Goal: Check status

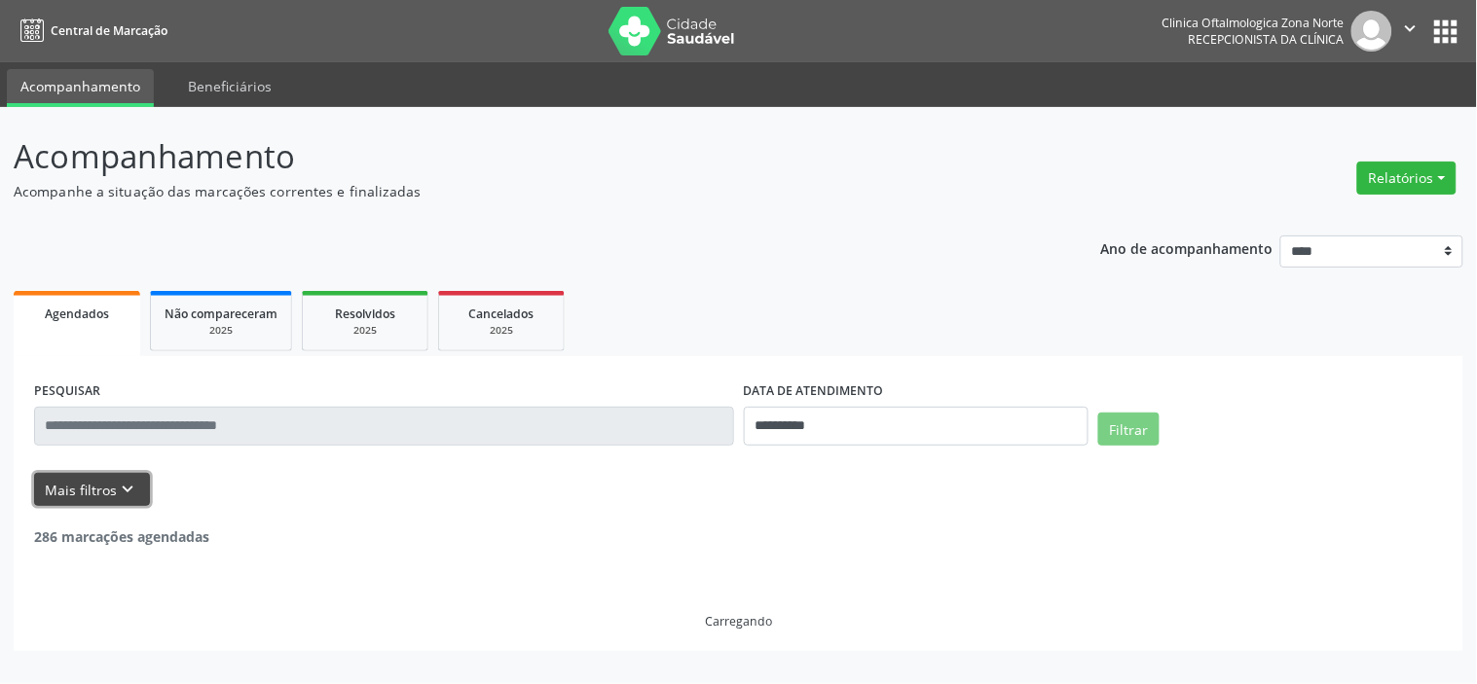
click at [127, 493] on icon "keyboard_arrow_down" at bounding box center [128, 489] width 21 height 21
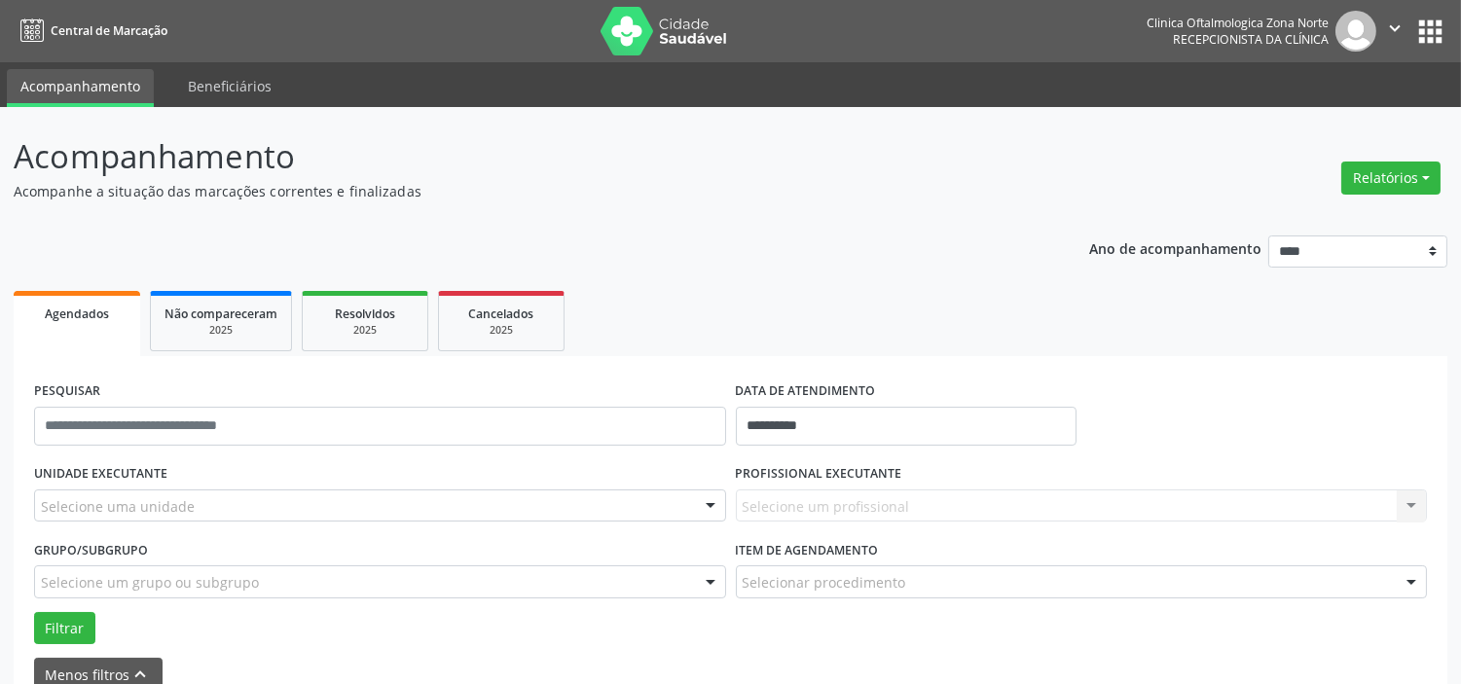
click at [211, 499] on div "Selecione uma unidade" at bounding box center [380, 506] width 692 height 33
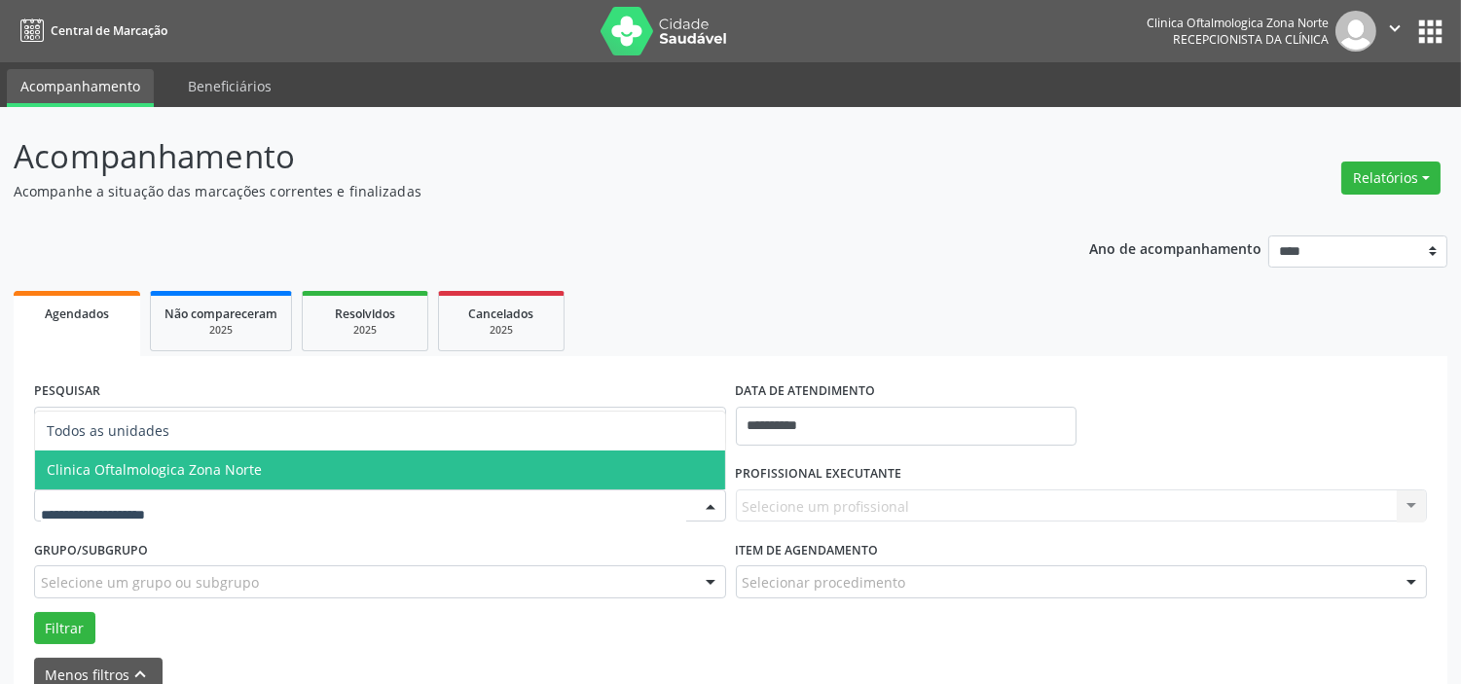
click at [236, 462] on span "Clinica Oftalmologica Zona Norte" at bounding box center [154, 469] width 215 height 18
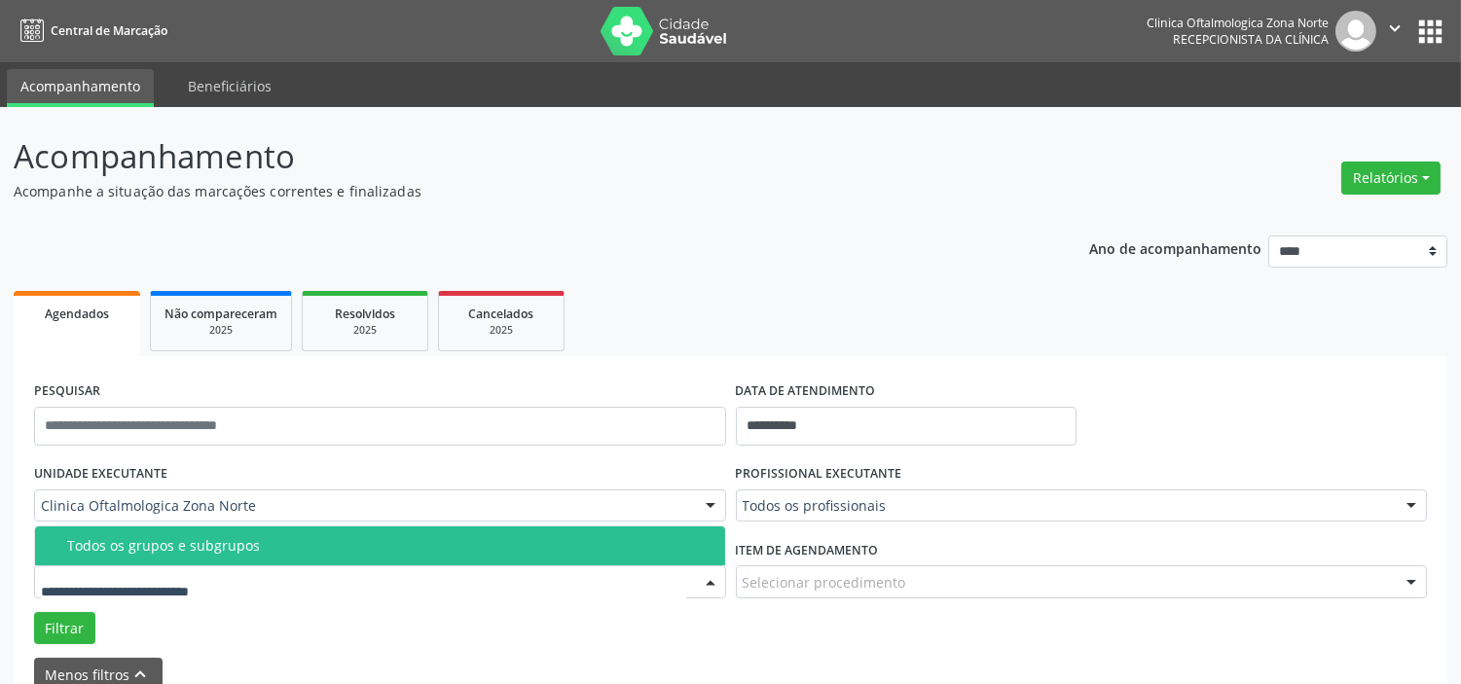
click at [256, 577] on div at bounding box center [380, 582] width 692 height 33
click at [271, 551] on div "Todos os grupos e subgrupos" at bounding box center [390, 546] width 646 height 16
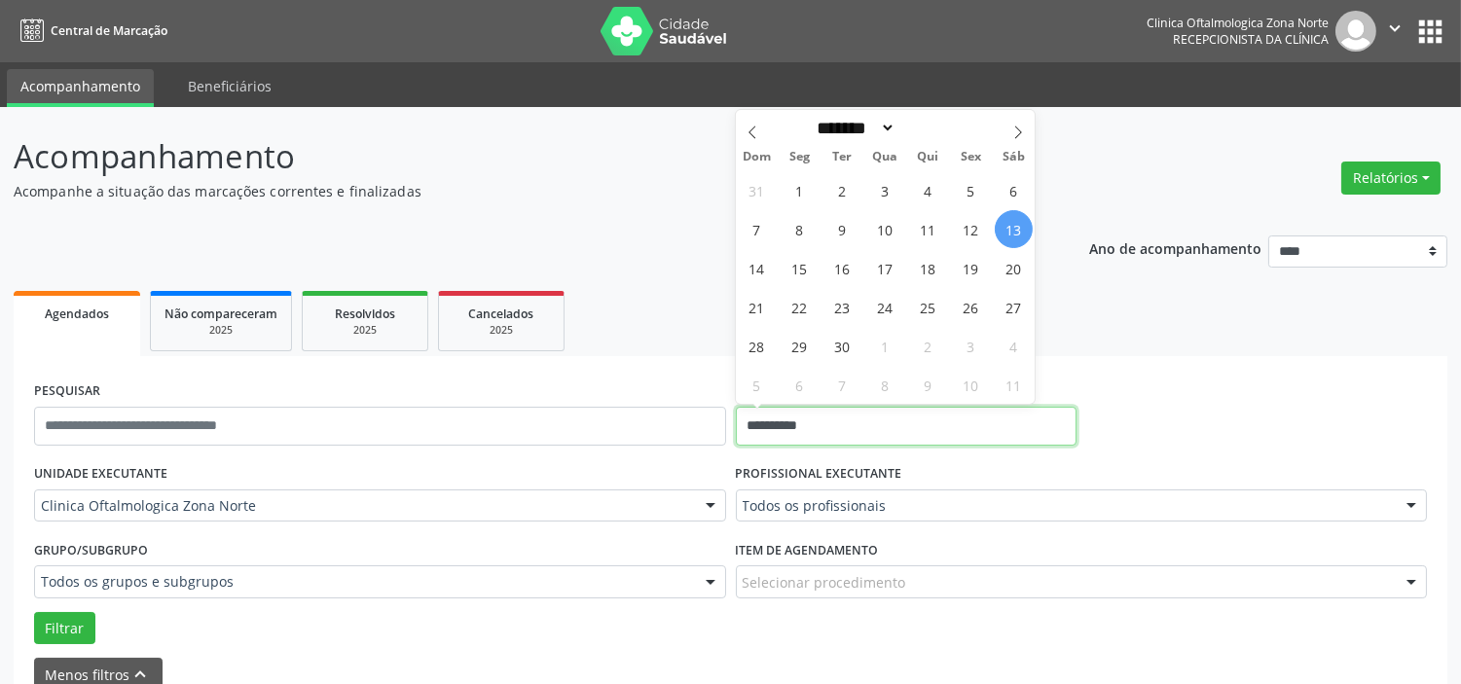
click at [858, 432] on input "**********" at bounding box center [906, 426] width 341 height 39
click at [810, 273] on span "15" at bounding box center [800, 268] width 38 height 38
type input "**********"
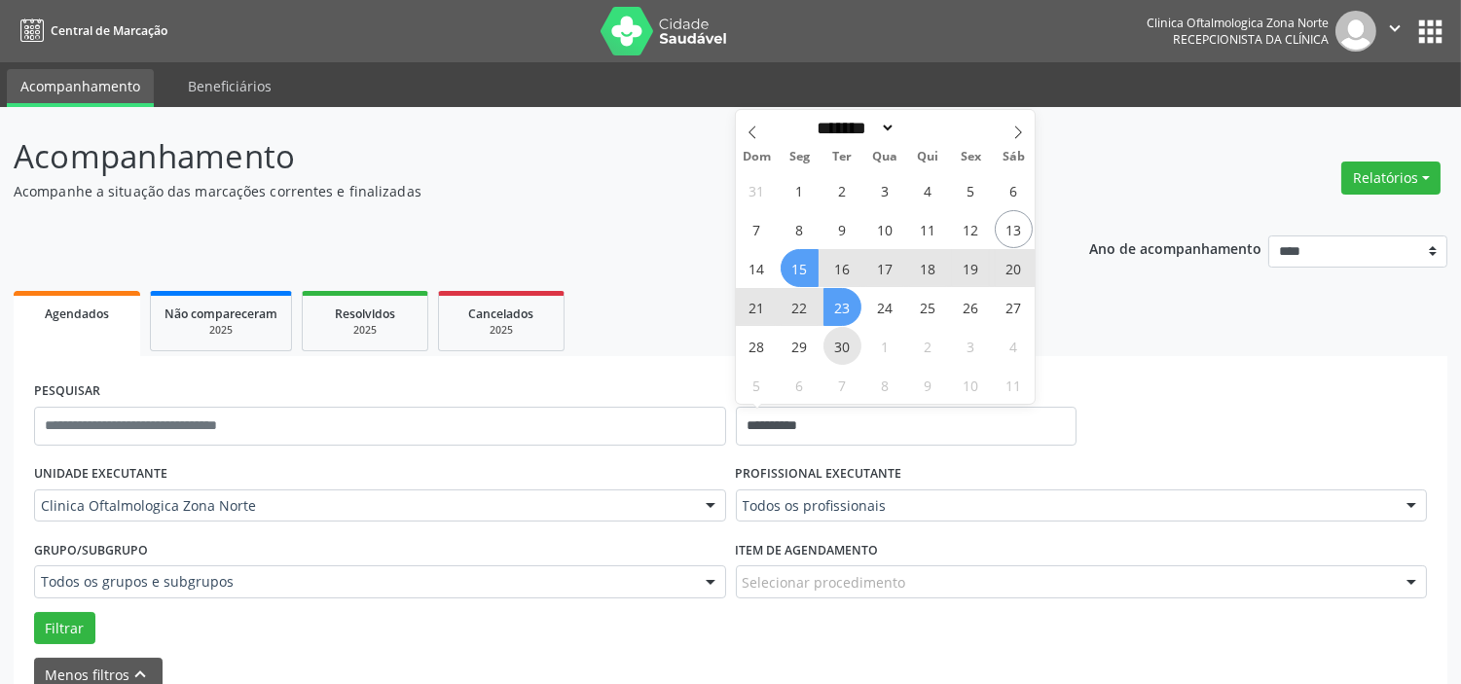
click at [843, 343] on span "30" at bounding box center [843, 346] width 38 height 38
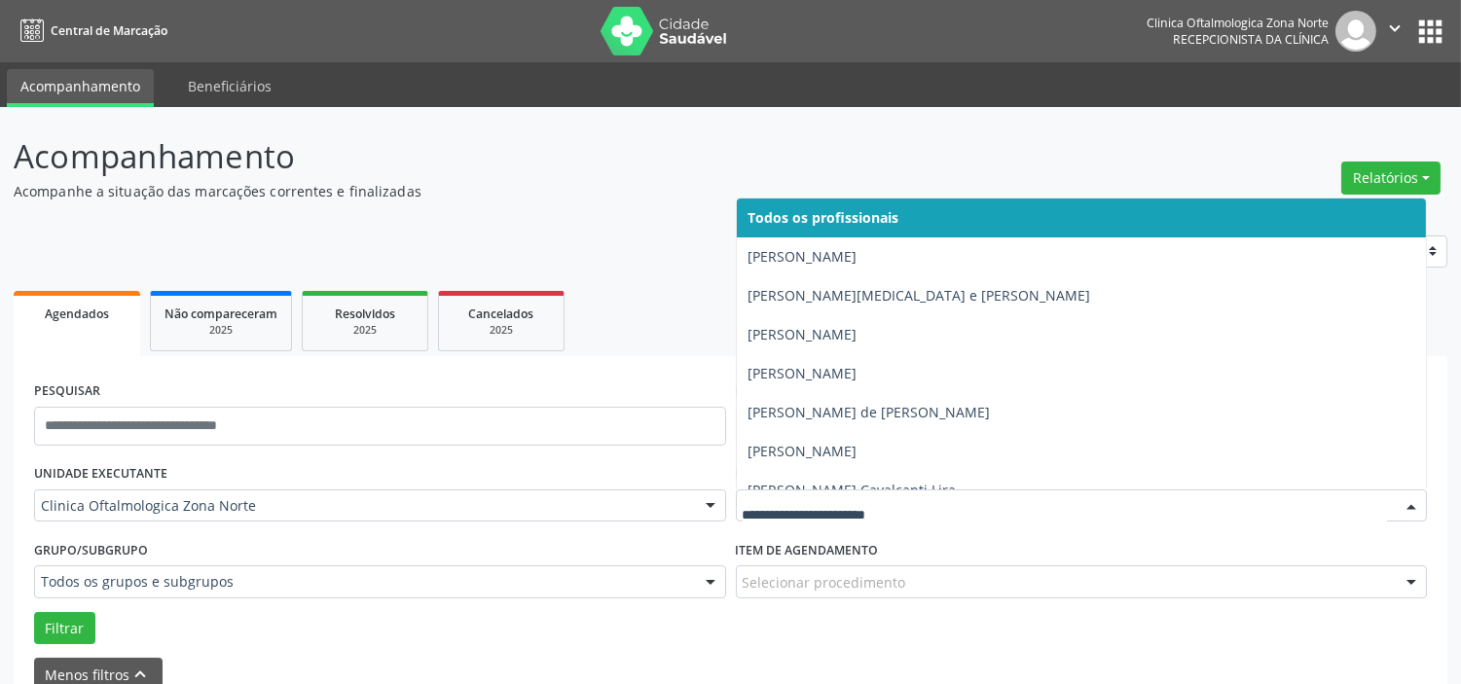
click at [815, 517] on div at bounding box center [1082, 506] width 692 height 33
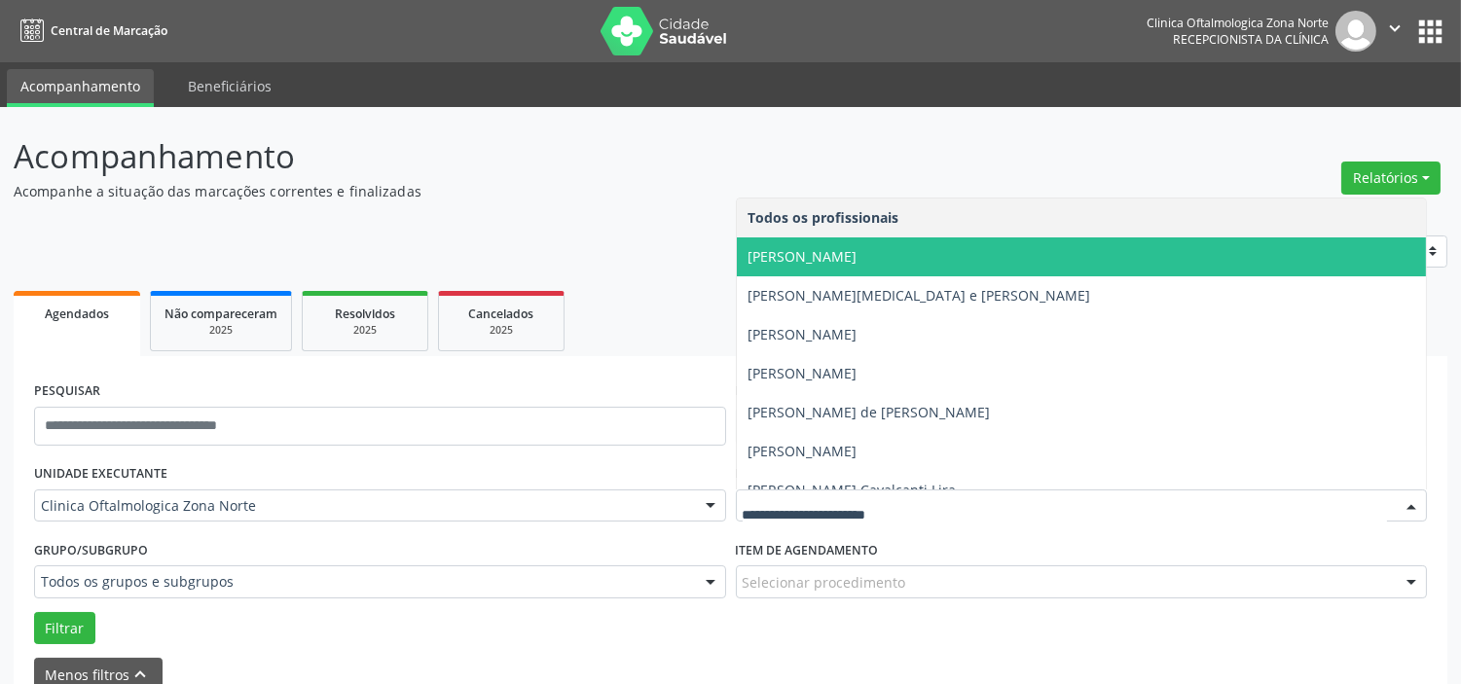
drag, startPoint x: 828, startPoint y: 254, endPoint x: 713, endPoint y: 341, distance: 144.7
click at [828, 255] on span "[PERSON_NAME]" at bounding box center [803, 256] width 109 height 18
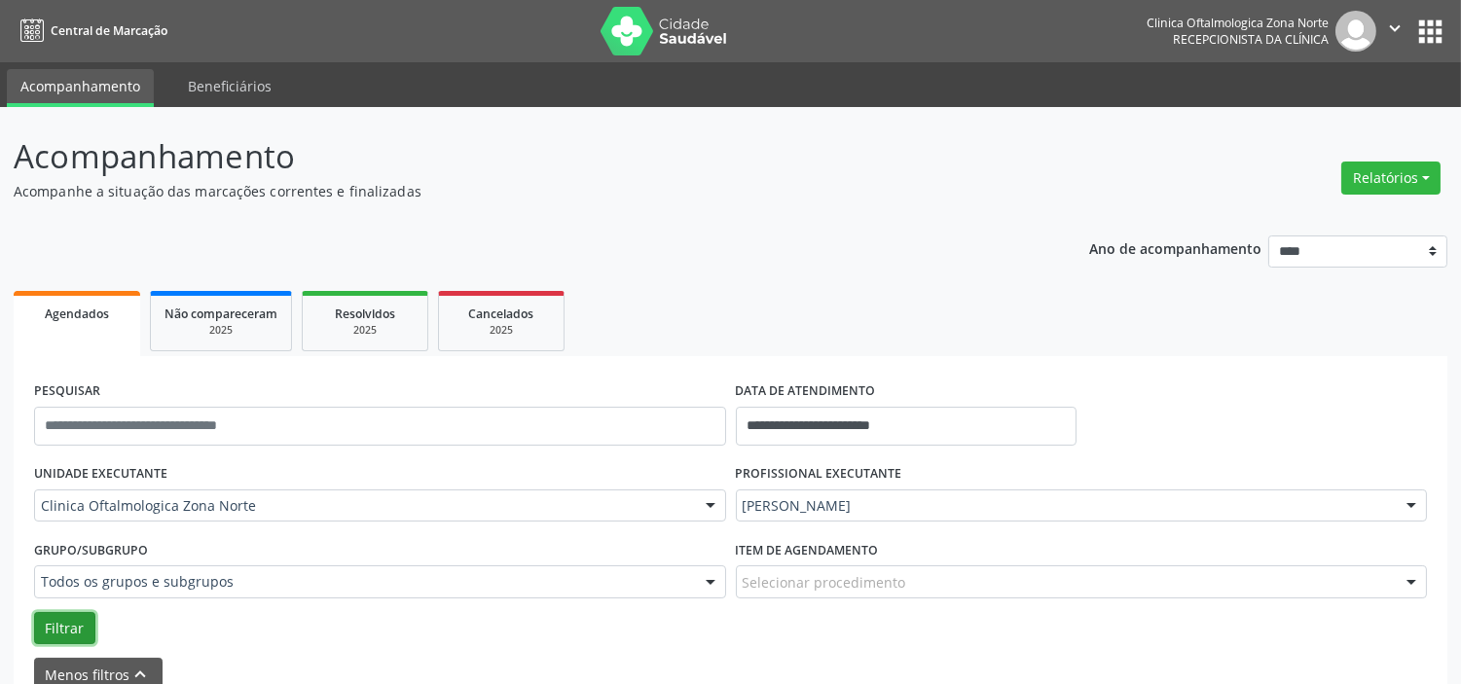
click at [80, 625] on button "Filtrar" at bounding box center [64, 628] width 61 height 33
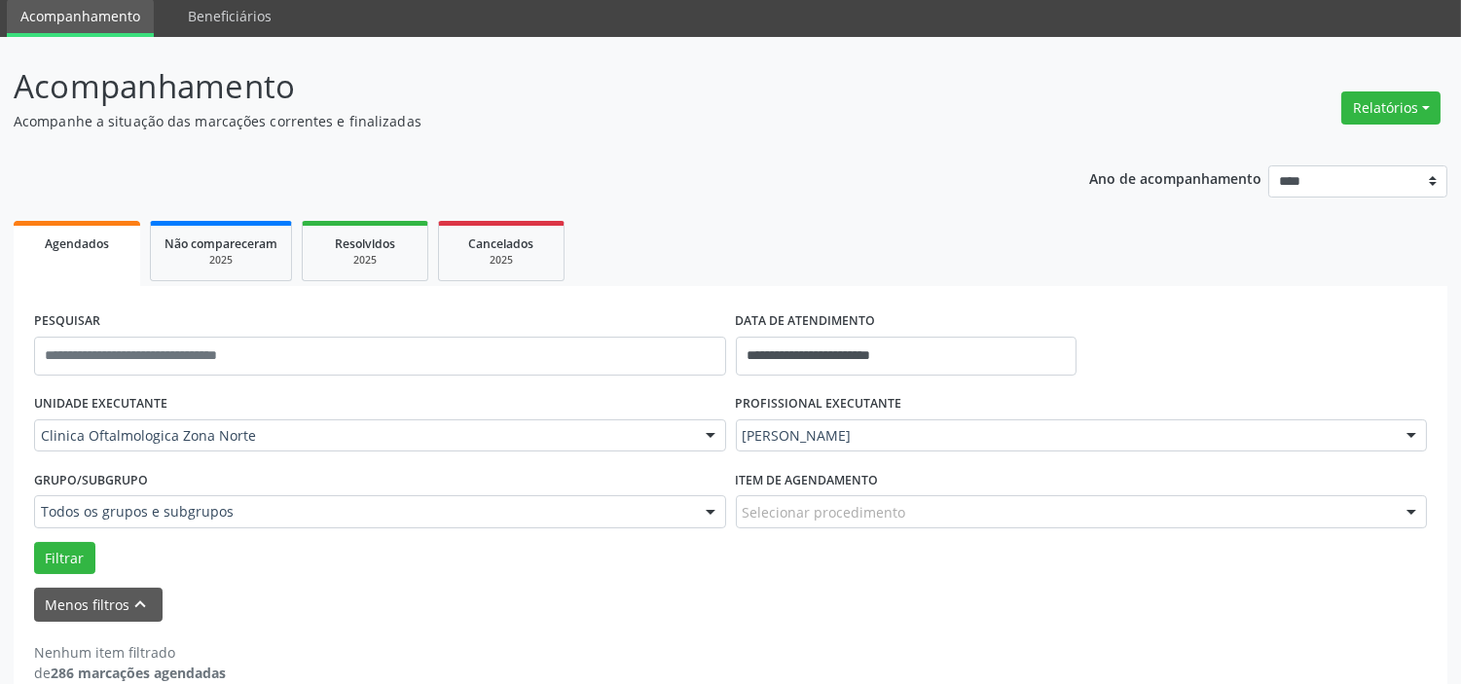
scroll to position [101, 0]
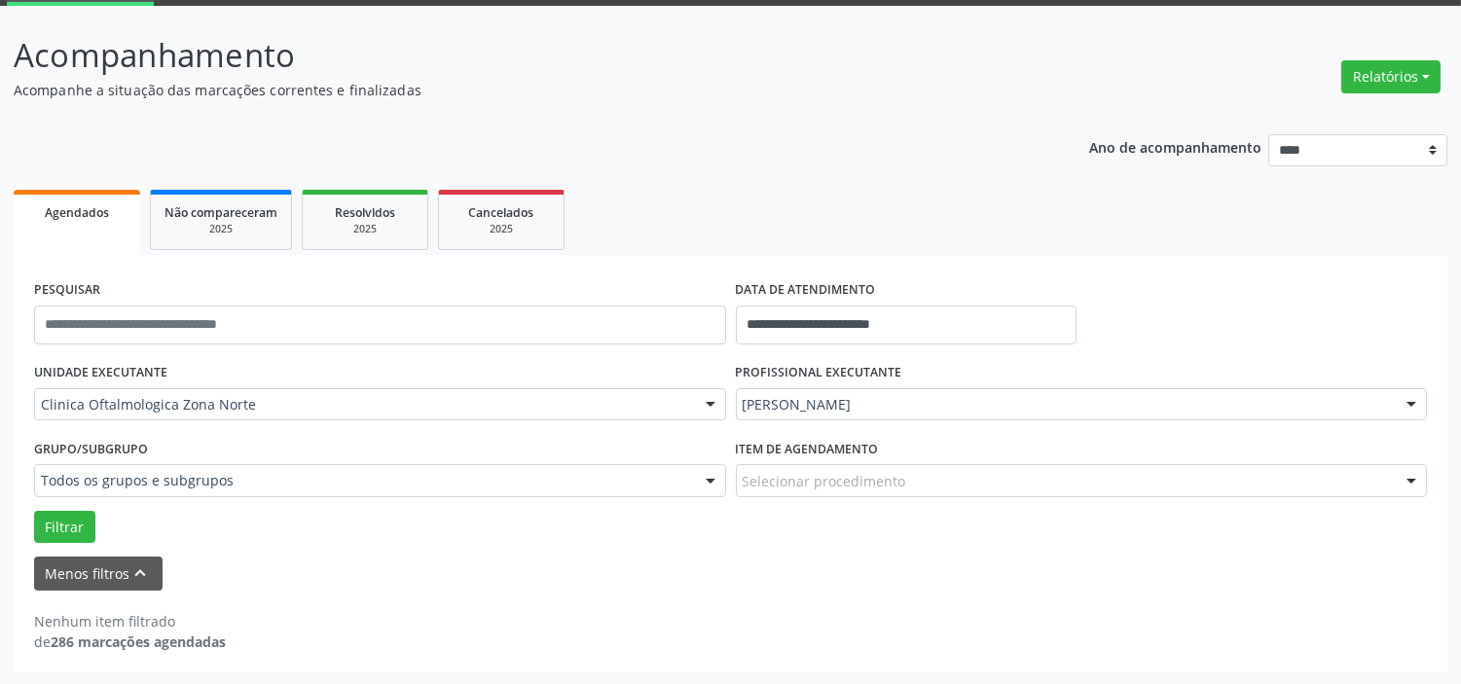
click at [812, 388] on div "[PERSON_NAME] da [PERSON_NAME] Todos os profissionais [PERSON_NAME] [PERSON_NAM…" at bounding box center [1082, 404] width 692 height 33
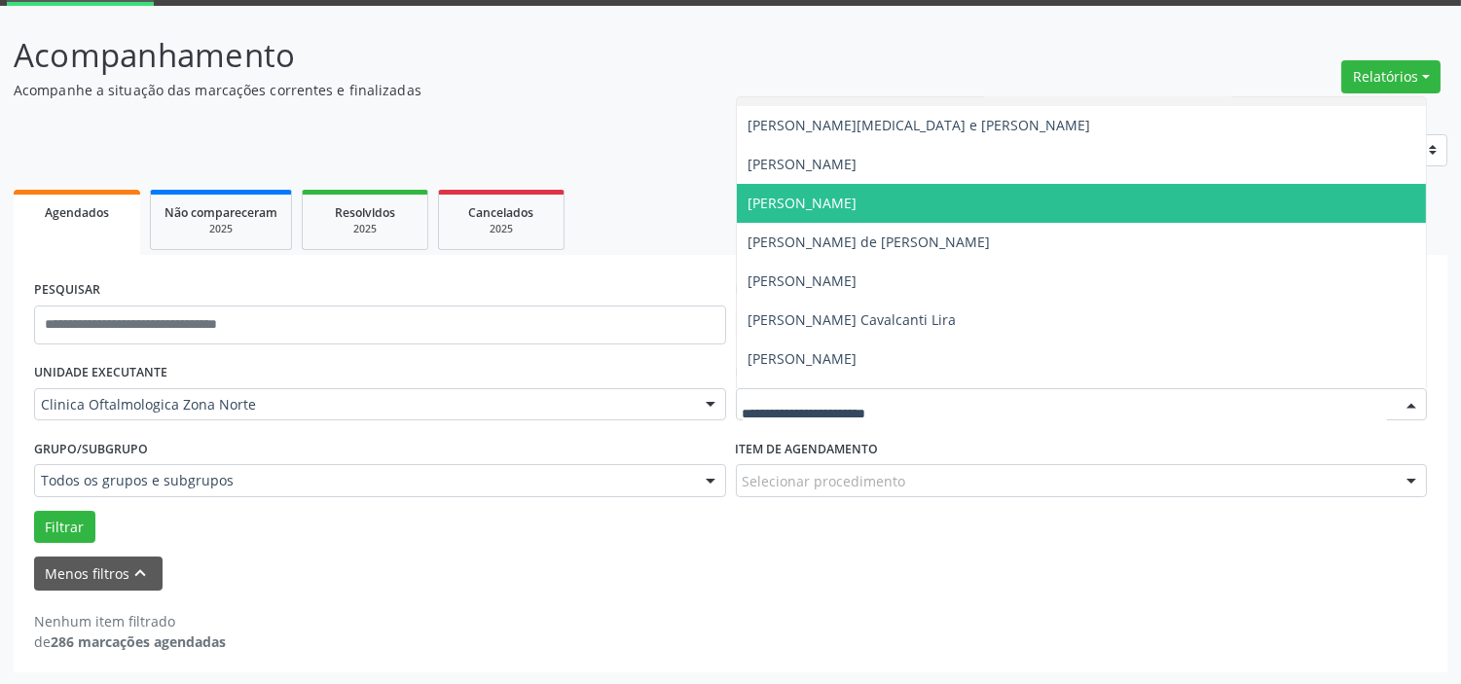
scroll to position [98, 0]
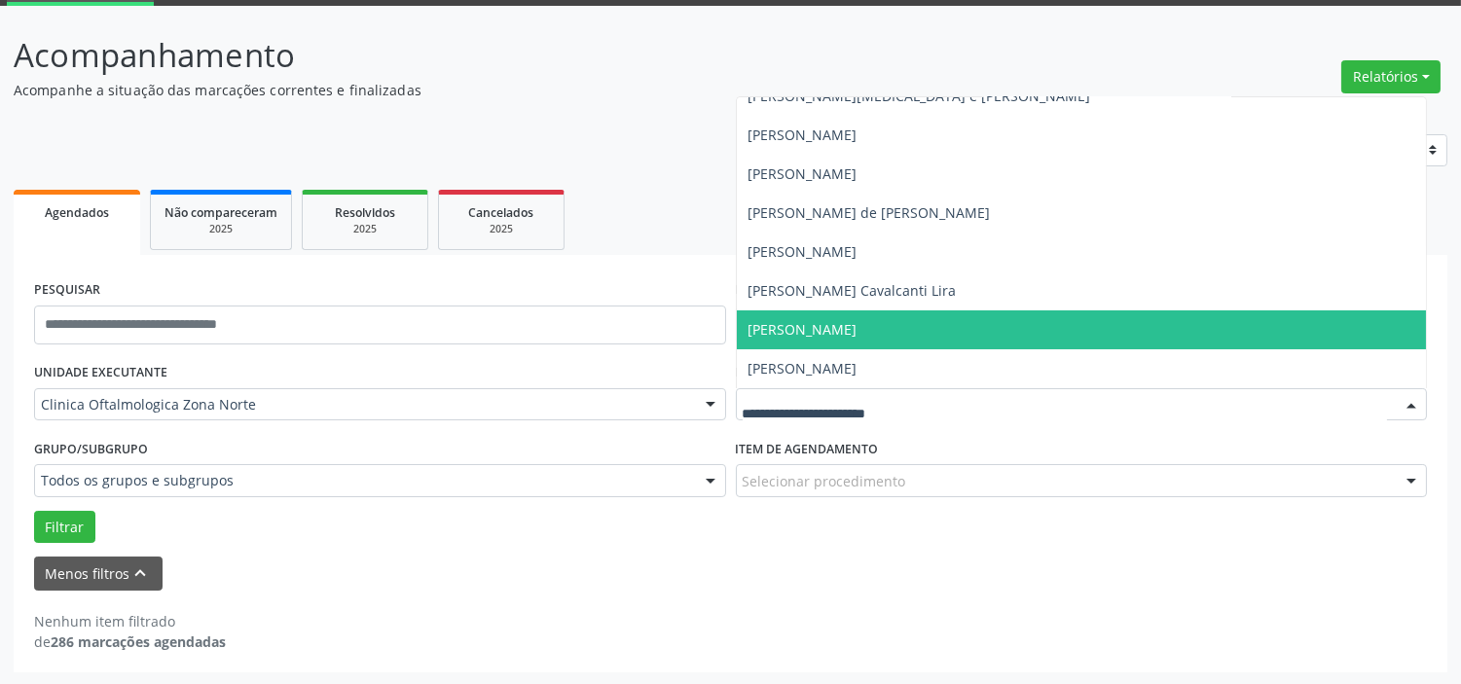
click at [814, 329] on span "[PERSON_NAME]" at bounding box center [803, 329] width 109 height 18
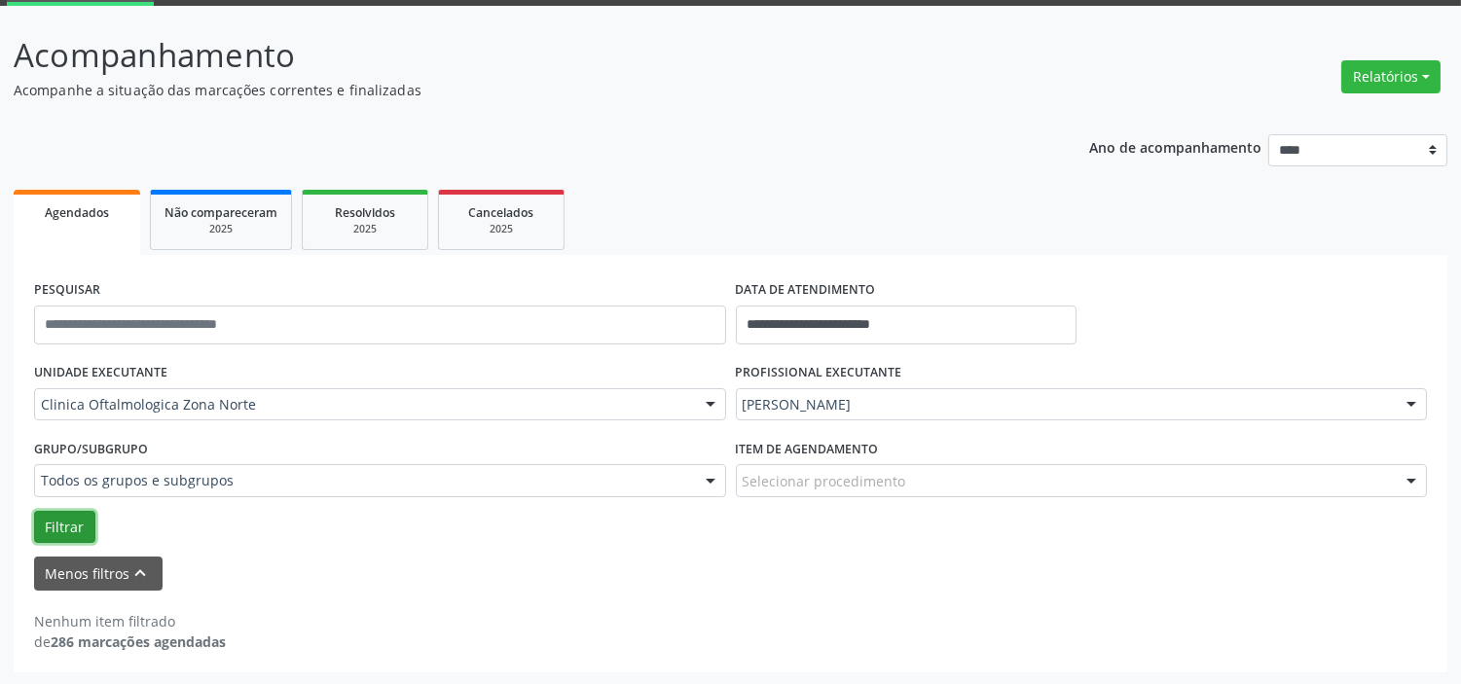
click at [92, 526] on button "Filtrar" at bounding box center [64, 527] width 61 height 33
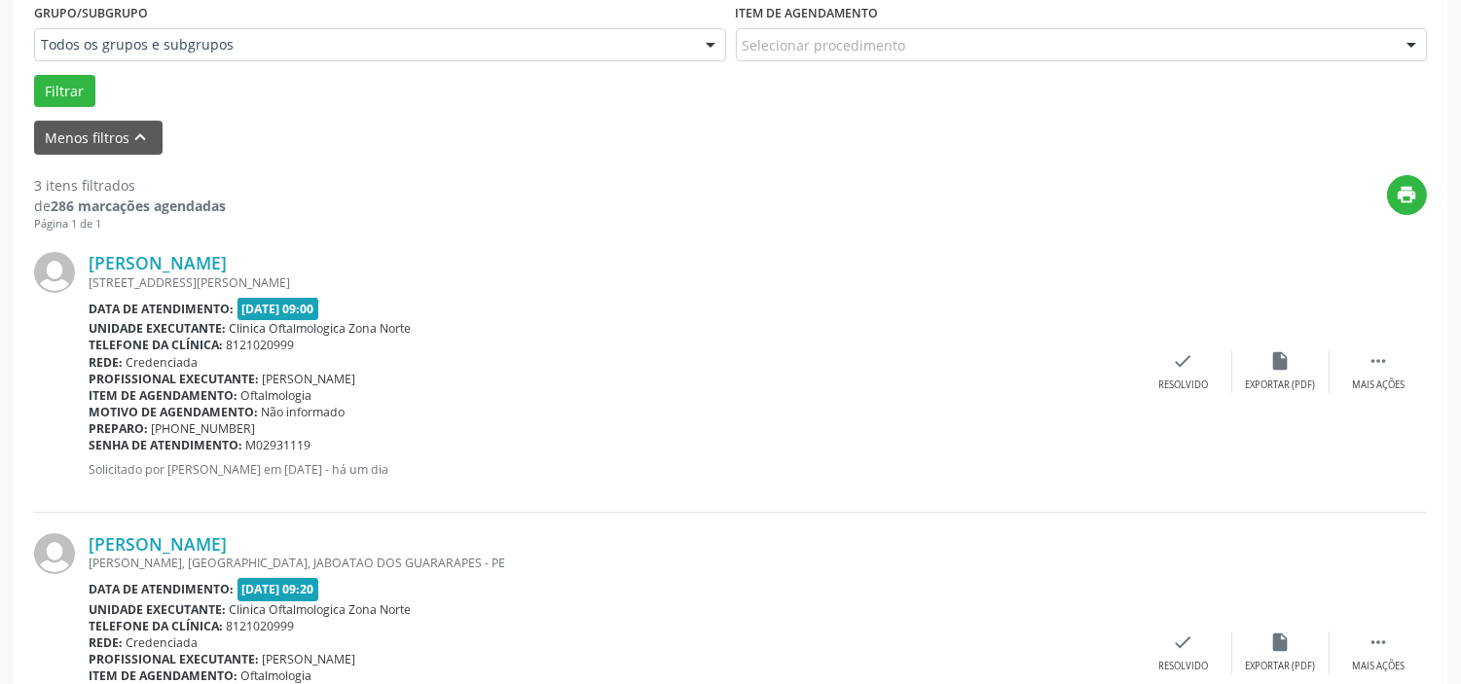
scroll to position [201, 0]
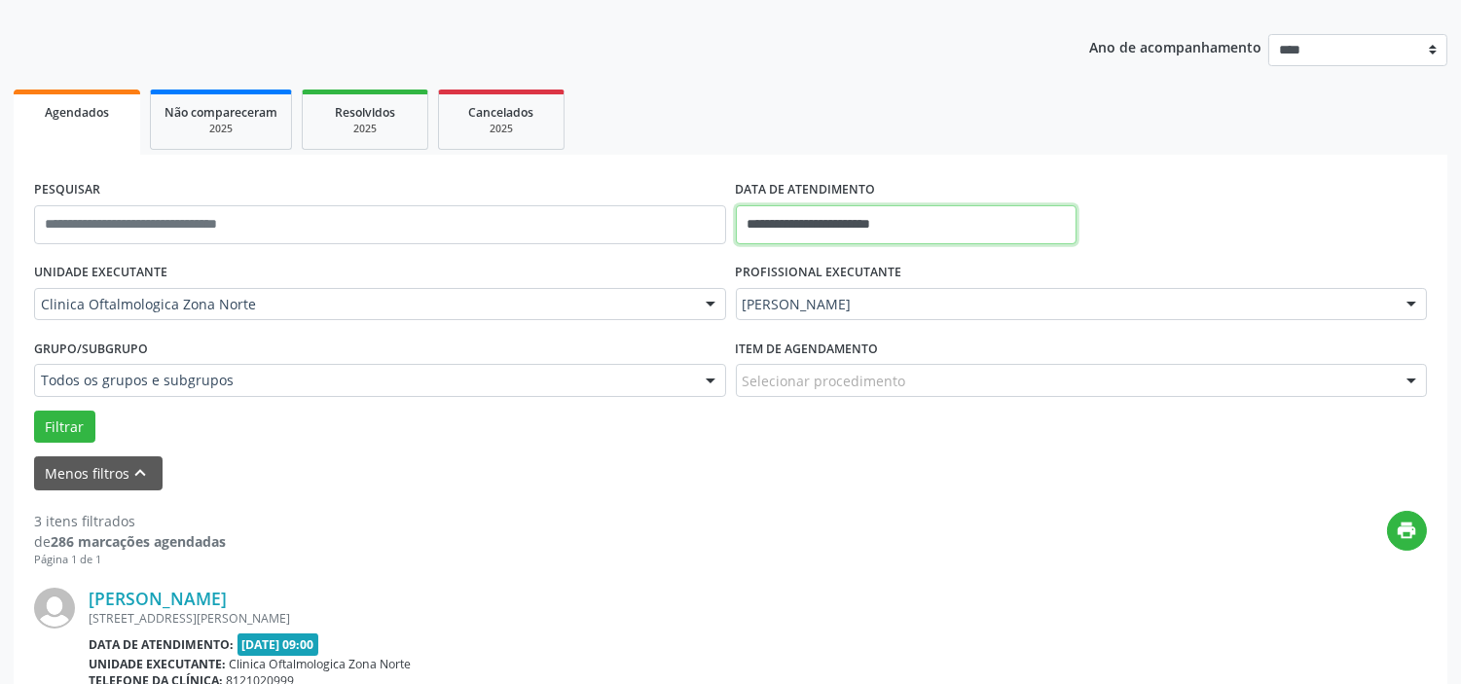
click at [906, 224] on input "**********" at bounding box center [906, 224] width 341 height 39
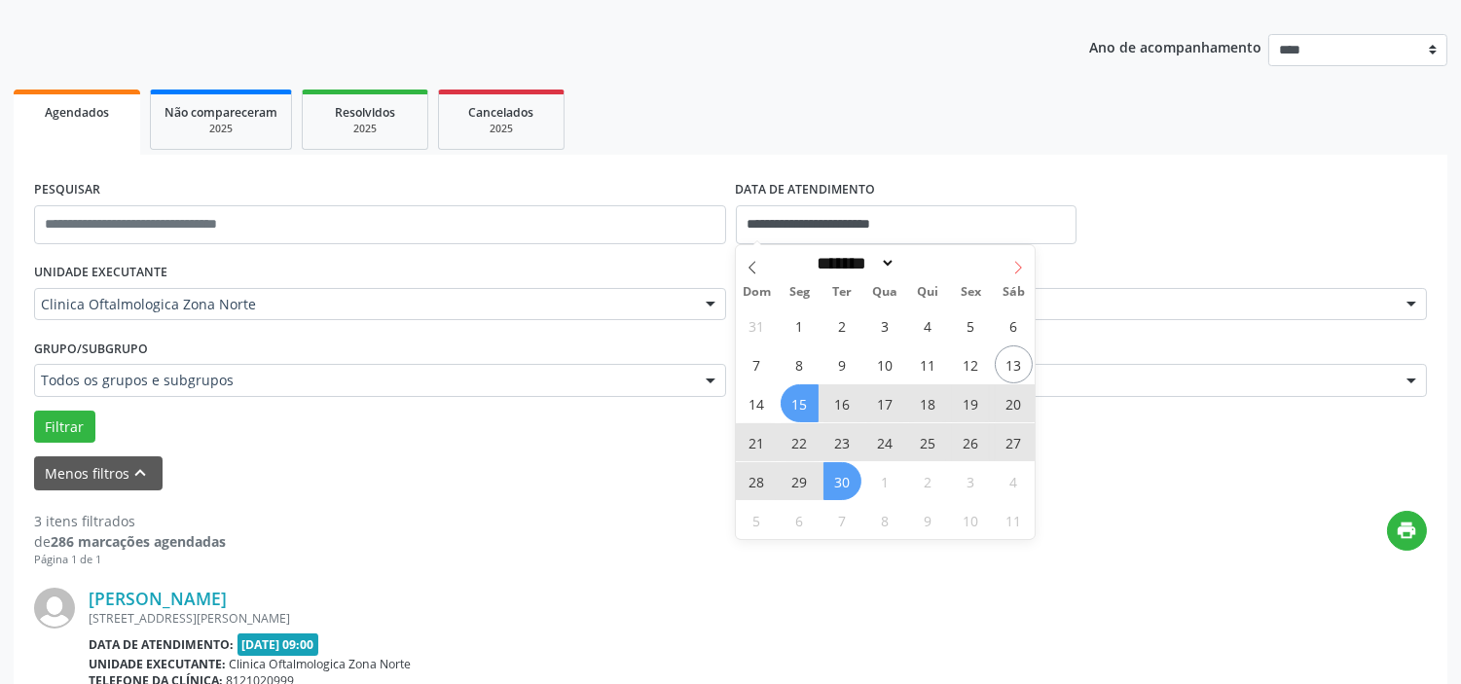
click at [1018, 276] on span at bounding box center [1018, 261] width 33 height 33
select select "*"
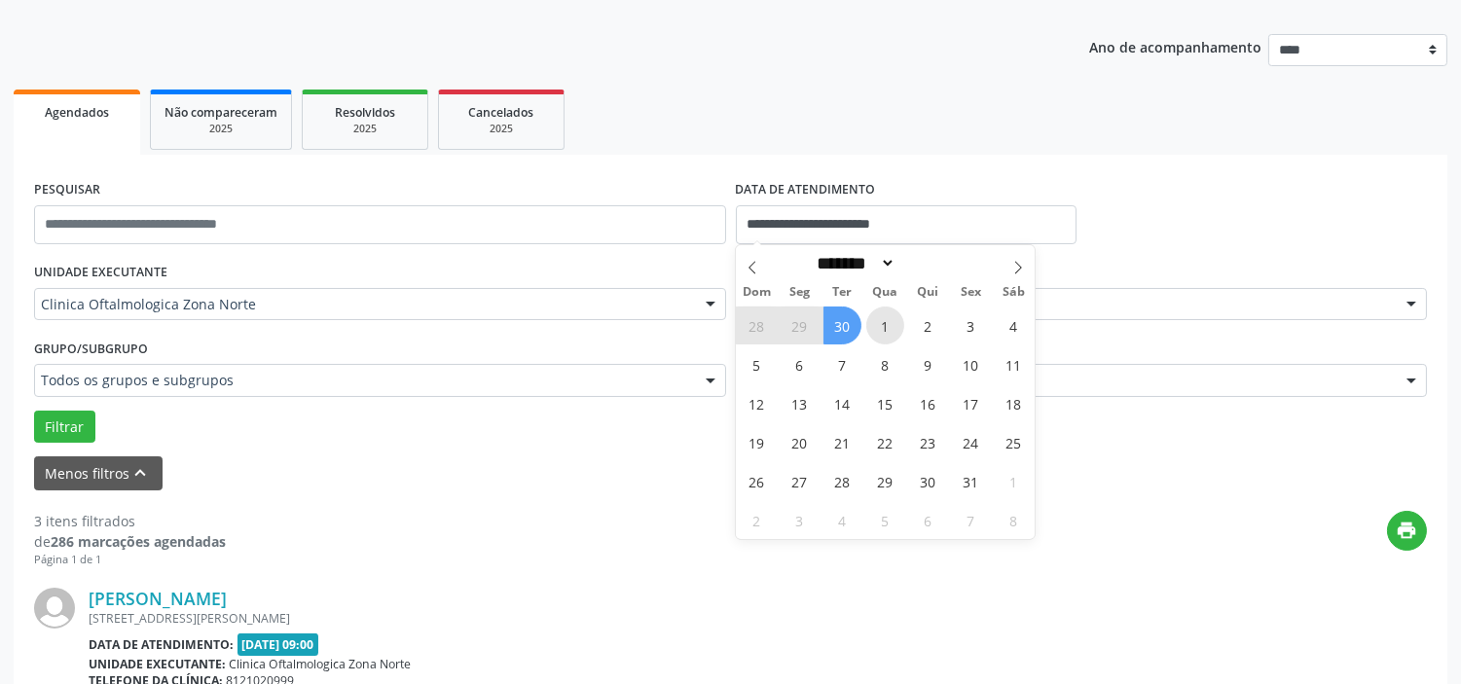
click at [889, 314] on span "1" at bounding box center [885, 326] width 38 height 38
type input "**********"
click at [1015, 270] on icon at bounding box center [1018, 268] width 14 height 14
select select "**"
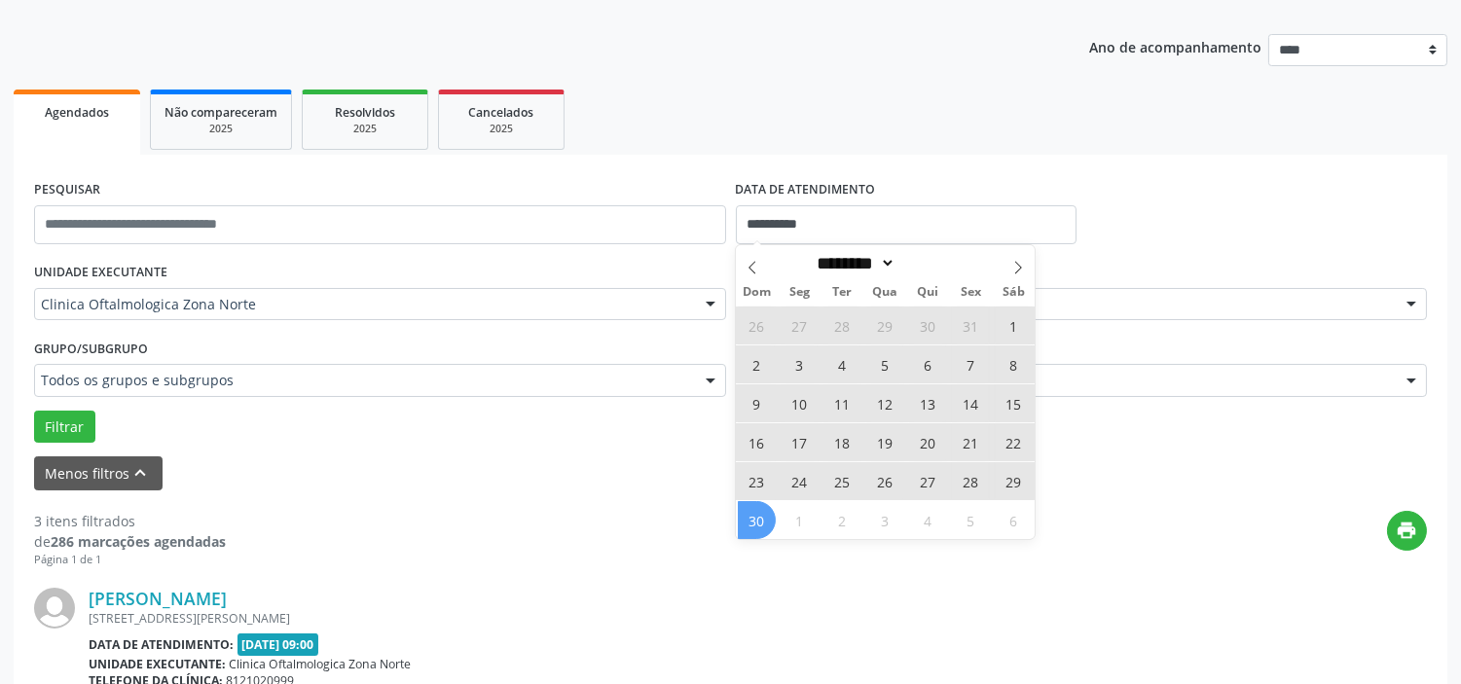
click at [756, 516] on span "30" at bounding box center [757, 520] width 38 height 38
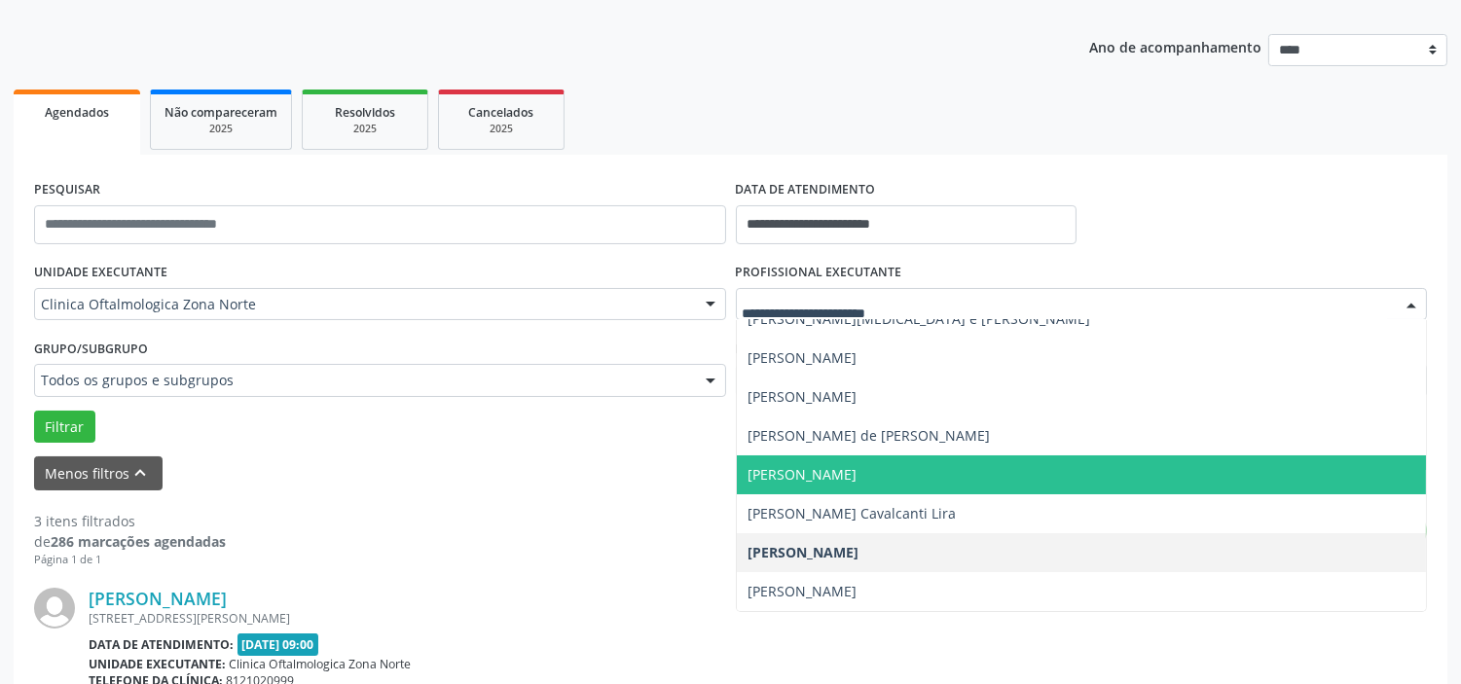
click at [809, 465] on span "[PERSON_NAME]" at bounding box center [803, 474] width 109 height 18
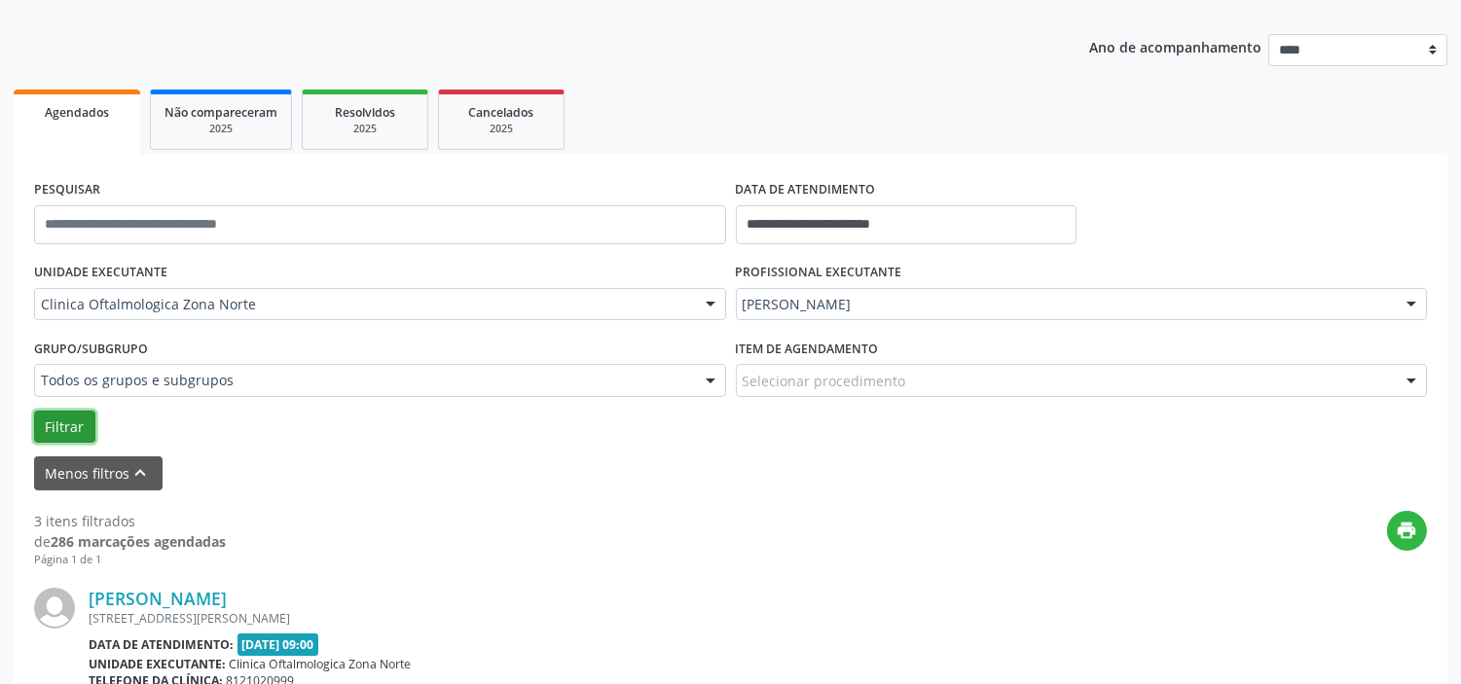
click at [91, 423] on button "Filtrar" at bounding box center [64, 427] width 61 height 33
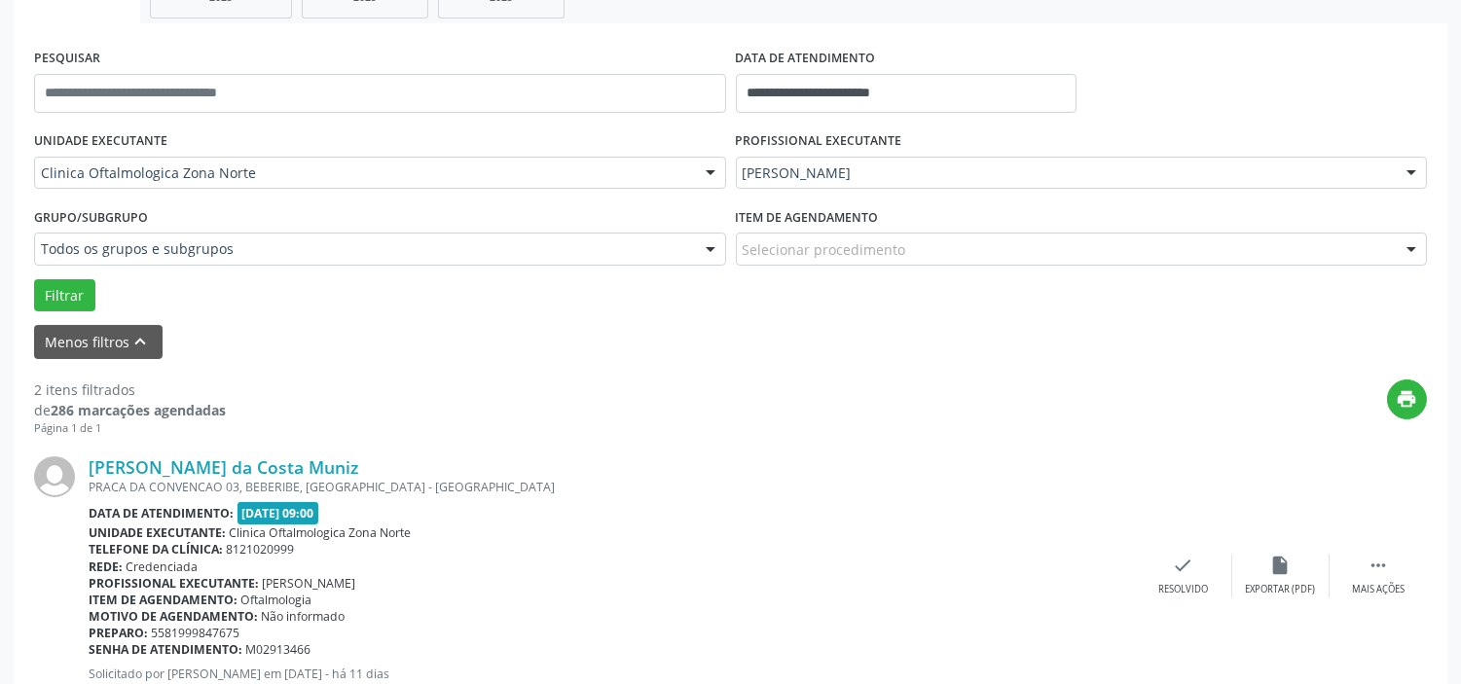
scroll to position [29, 0]
